Goal: Navigation & Orientation: Find specific page/section

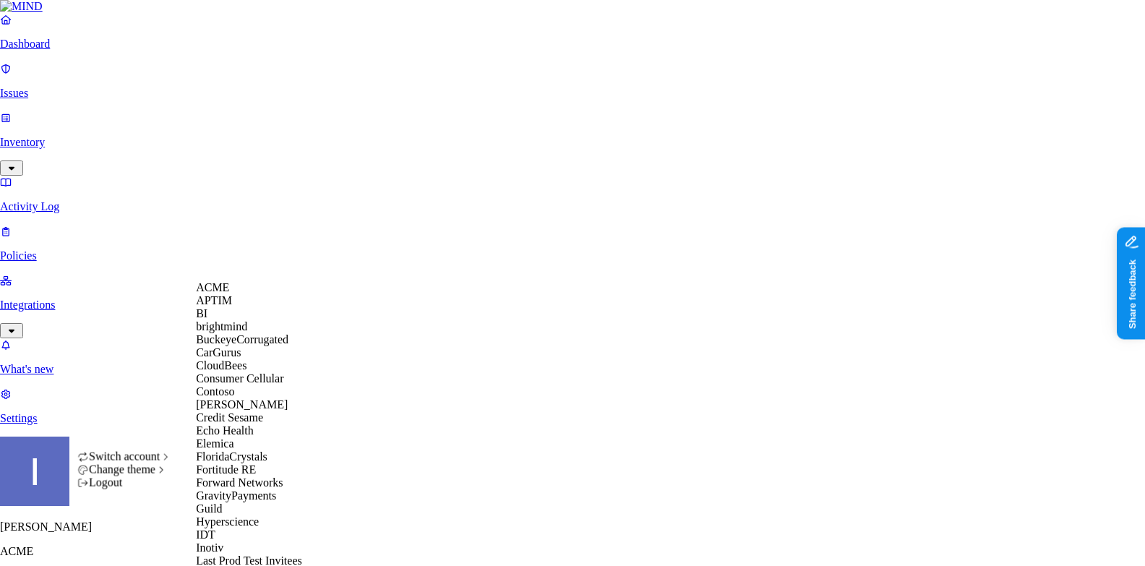
scroll to position [889, 0]
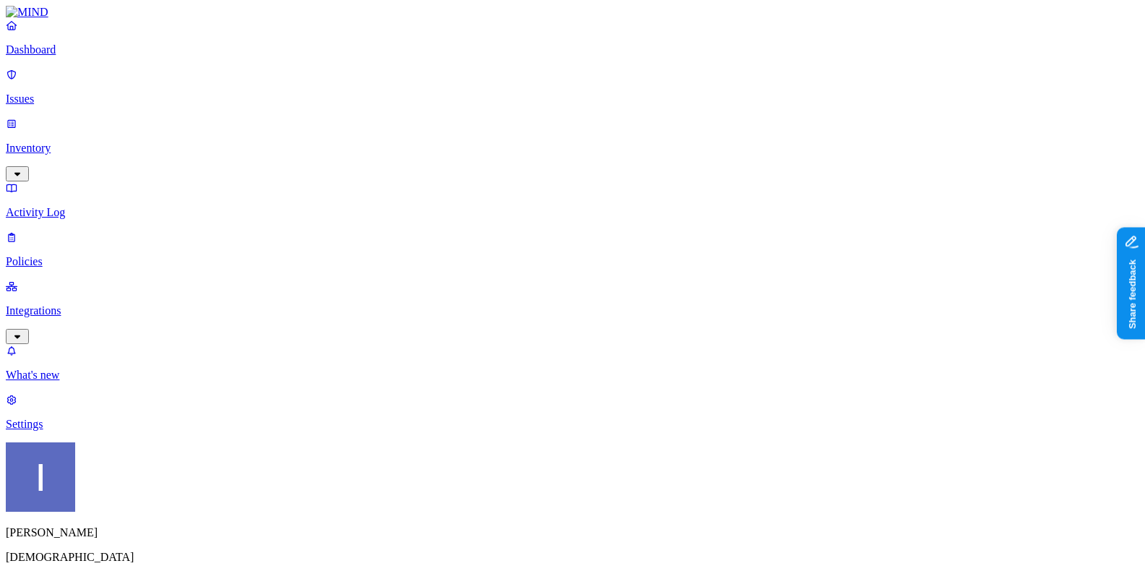
click at [93, 304] on p "Integrations" at bounding box center [573, 310] width 1134 height 13
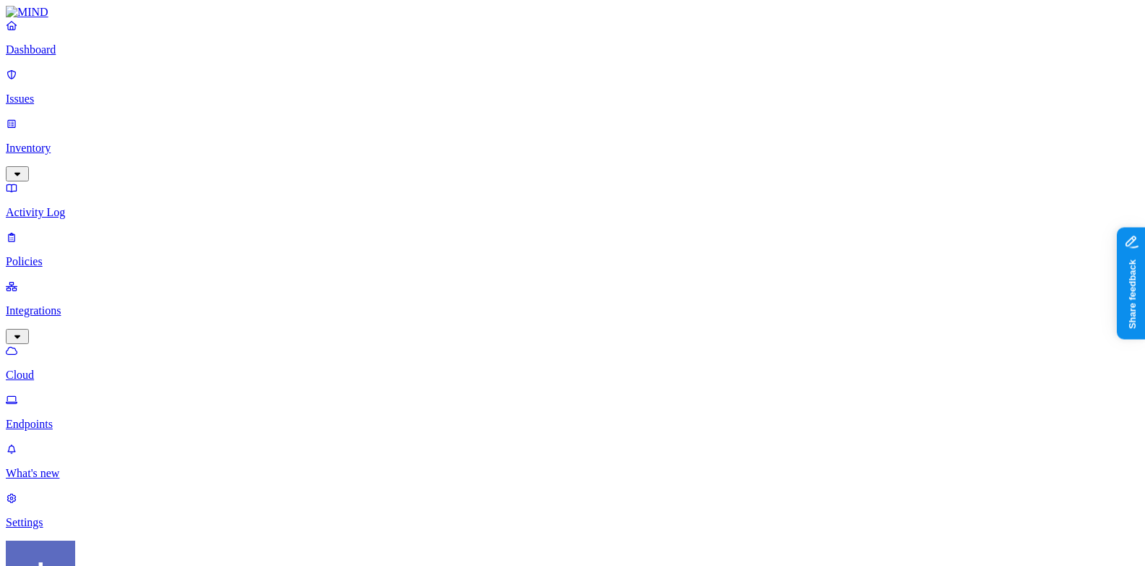
click at [84, 56] on p "Dashboard" at bounding box center [573, 49] width 1134 height 13
